Goal: Task Accomplishment & Management: Use online tool/utility

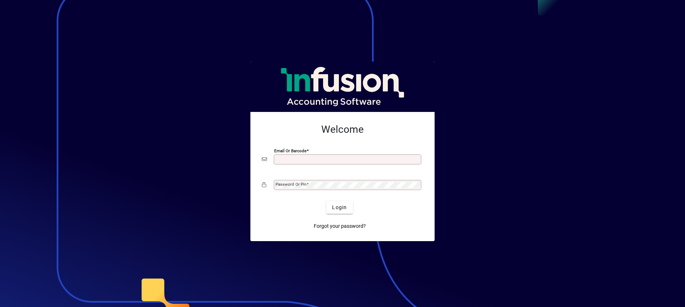
scroll to position [3, 0]
type input "**********"
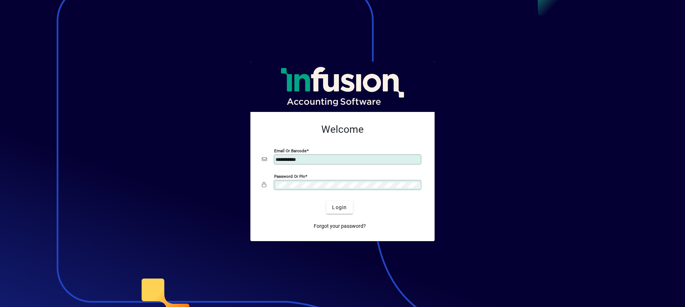
click at [340, 207] on button "Login" at bounding box center [339, 207] width 26 height 13
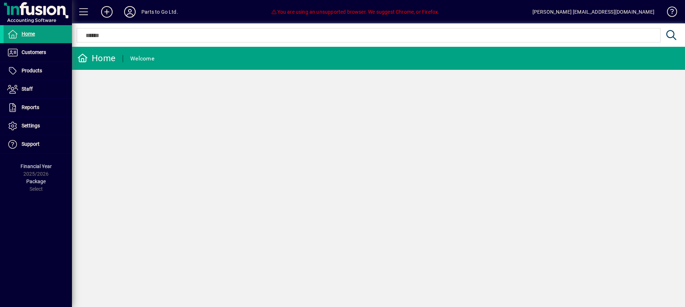
click at [105, 10] on icon at bounding box center [107, 12] width 14 height 12
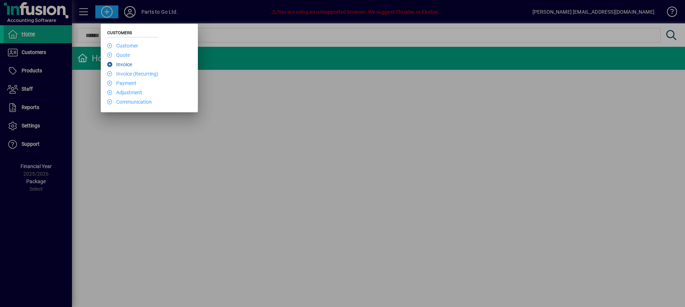
click at [125, 63] on link "Invoice" at bounding box center [119, 65] width 25 height 6
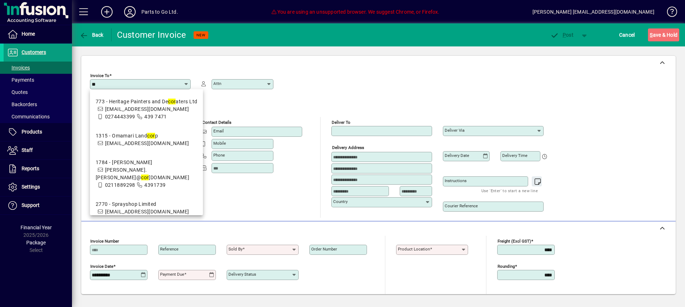
type input "*"
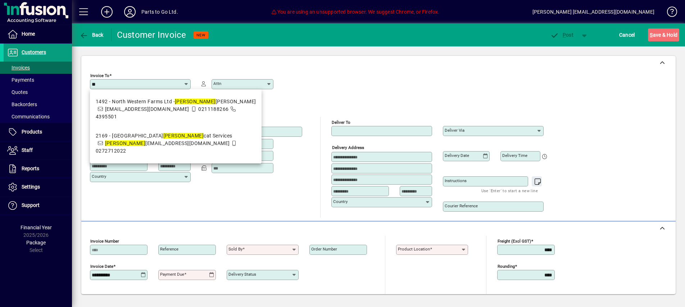
type input "*"
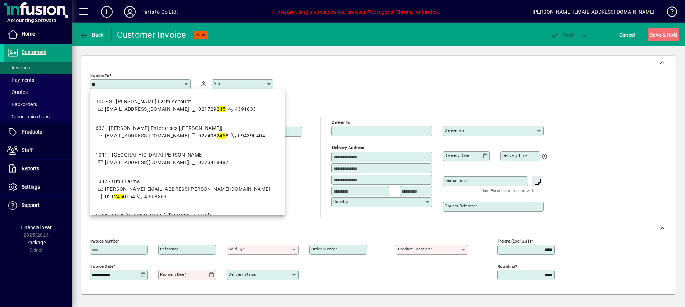
type input "*"
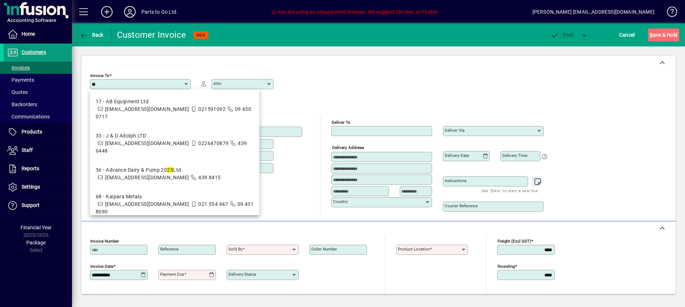
type input "*"
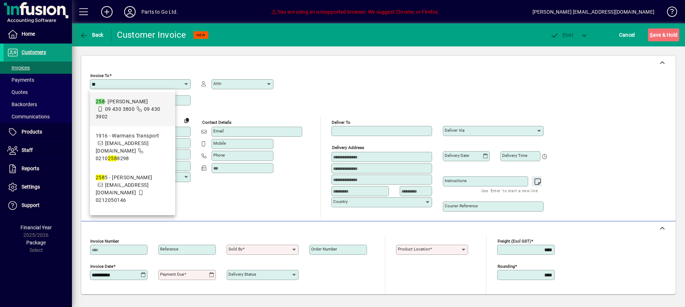
type input "*"
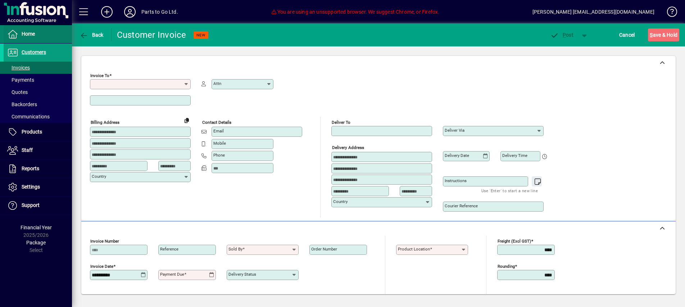
click at [15, 32] on icon at bounding box center [12, 34] width 11 height 9
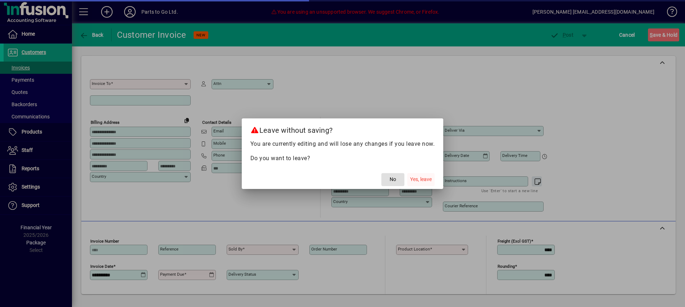
click at [411, 178] on span "Yes, leave" at bounding box center [421, 180] width 22 height 8
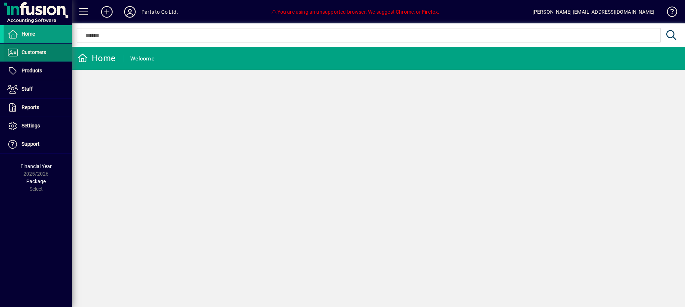
click at [51, 54] on span at bounding box center [38, 52] width 68 height 17
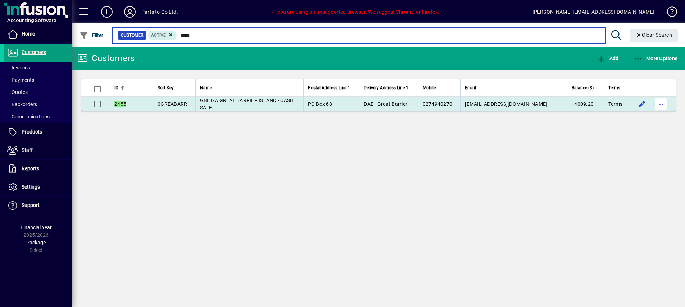
type input "****"
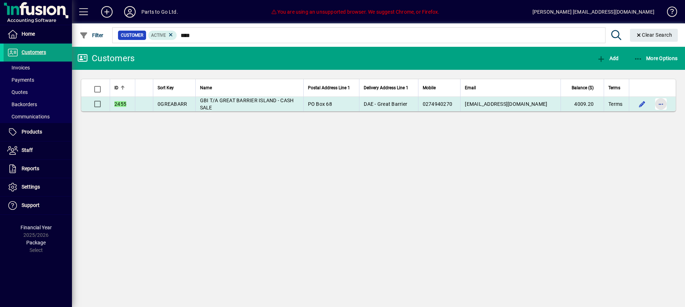
click at [663, 106] on span "button" at bounding box center [660, 103] width 17 height 17
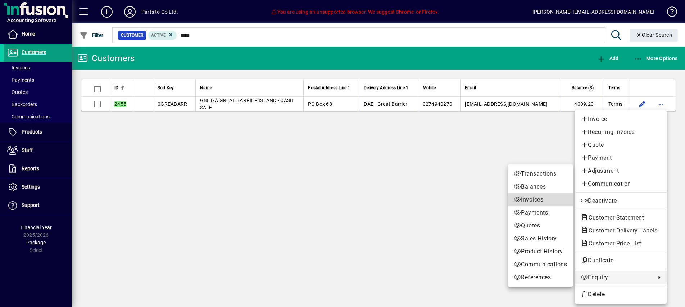
click at [526, 203] on span "Invoices" at bounding box center [540, 199] width 53 height 9
